Goal: Complete application form

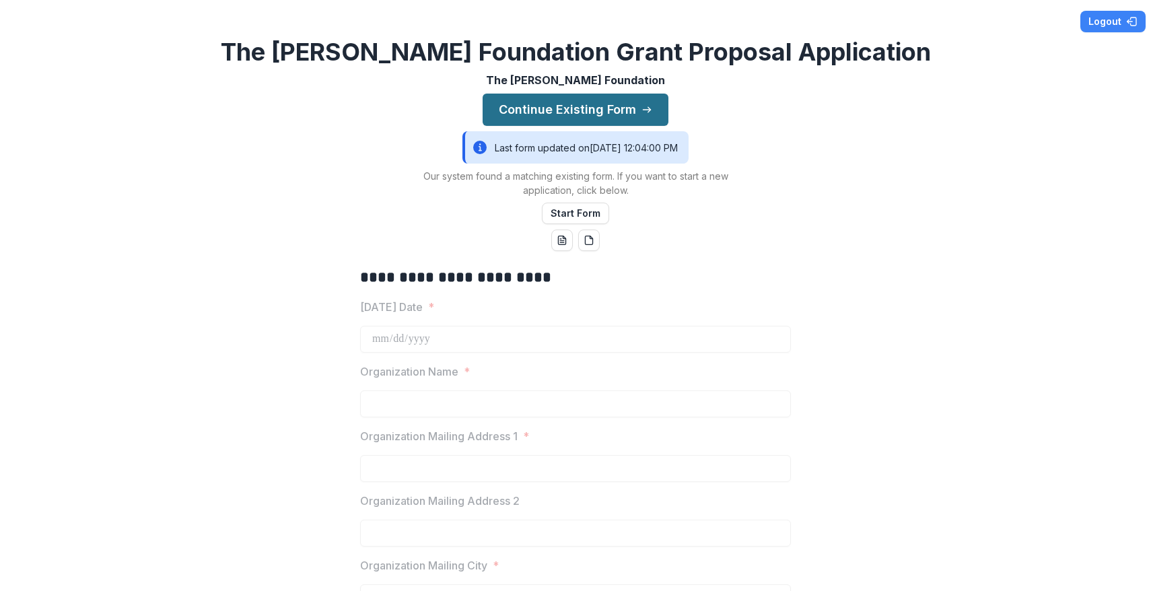
click at [623, 106] on button "Continue Existing Form" at bounding box center [576, 110] width 186 height 32
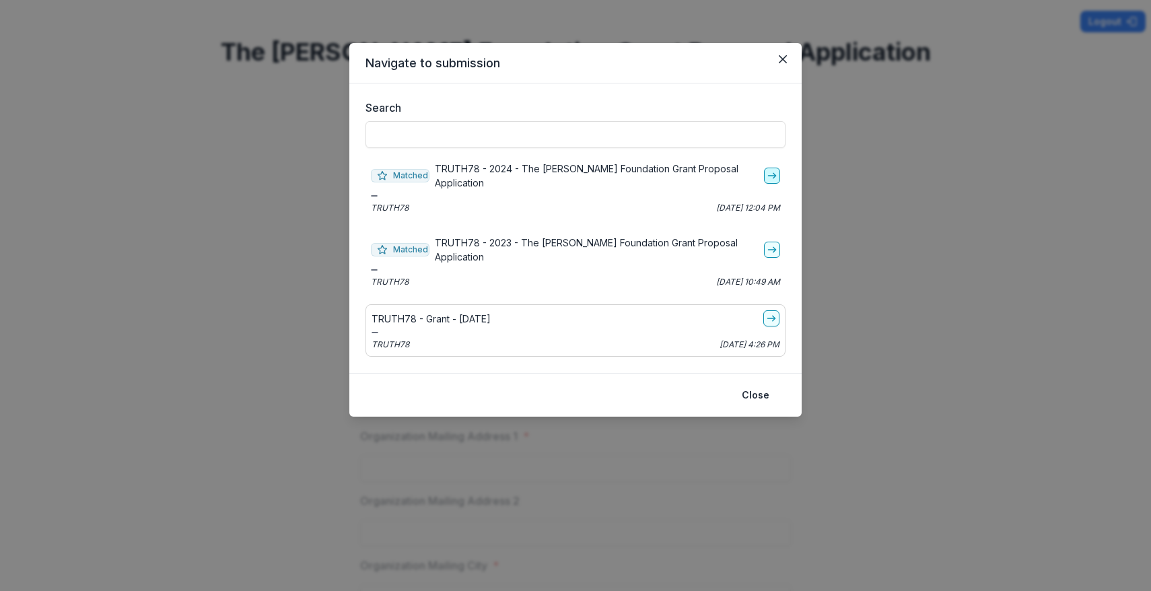
click at [773, 171] on icon "go-to" at bounding box center [772, 175] width 11 height 11
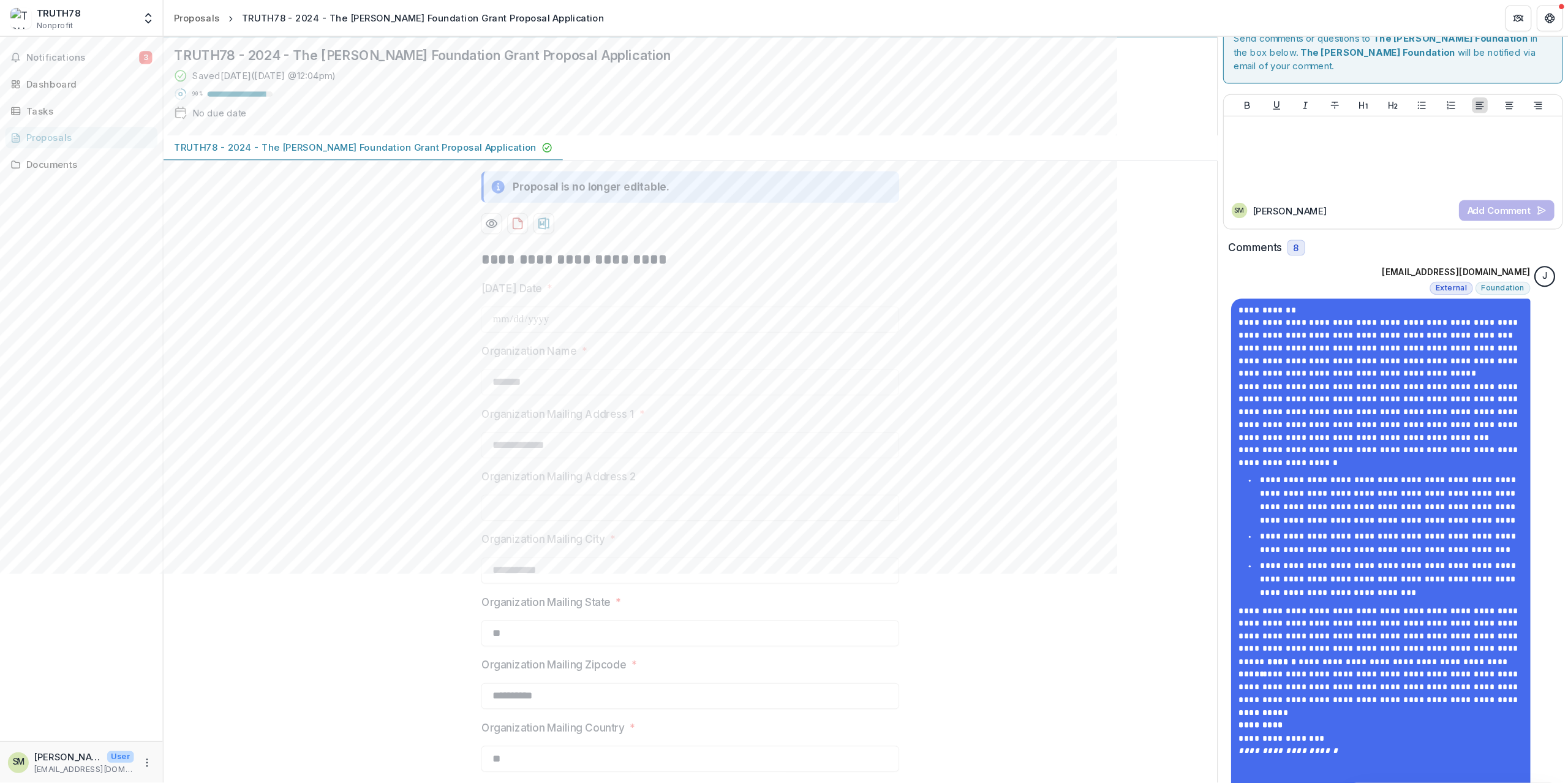
scroll to position [25, 0]
